Goal: Check status: Check status

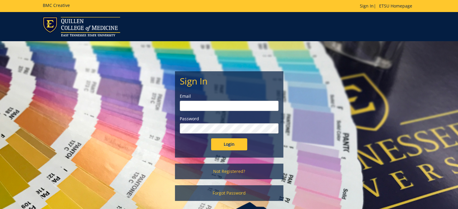
type input "[PERSON_NAME][EMAIL_ADDRESS][DOMAIN_NAME]"
click at [227, 146] on input "Login" at bounding box center [229, 144] width 36 height 12
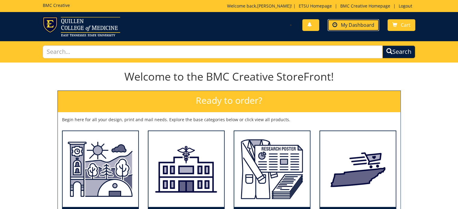
click at [364, 22] on span "My Dashboard" at bounding box center [357, 25] width 33 height 7
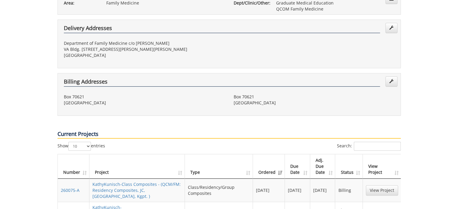
scroll to position [241, 0]
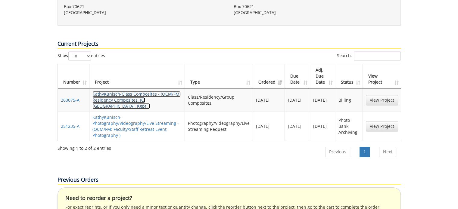
click at [143, 91] on link "KathyKunisch-Class Composites - (QCM/FM: Residency Composites, JC, [GEOGRAPHIC_…" at bounding box center [136, 100] width 88 height 18
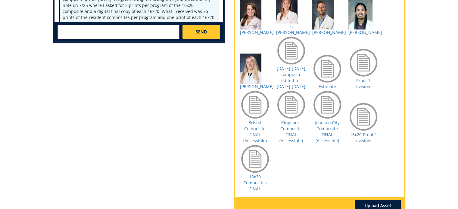
scroll to position [331, 0]
